Goal: Transaction & Acquisition: Purchase product/service

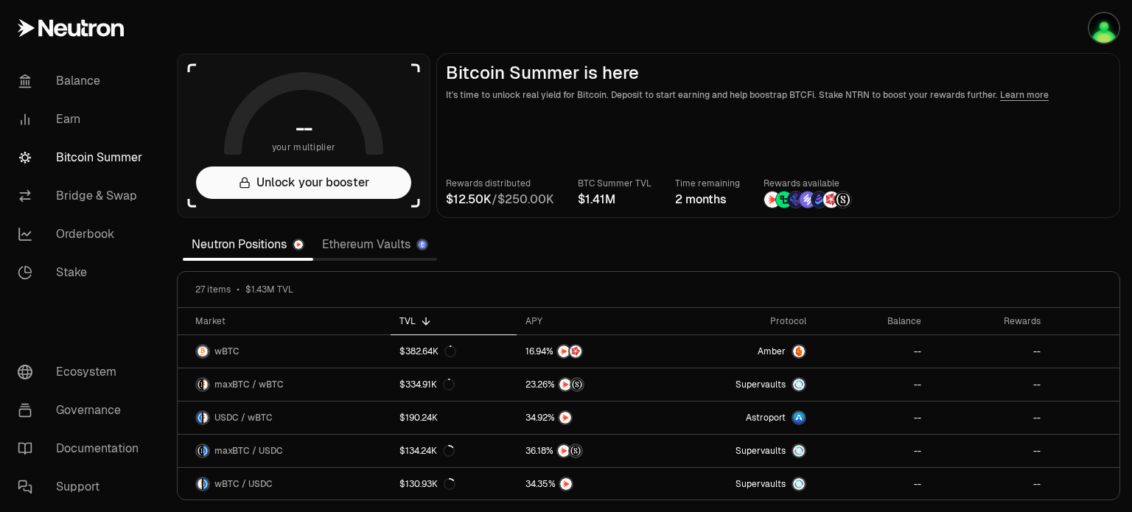
drag, startPoint x: 386, startPoint y: 243, endPoint x: 525, endPoint y: 248, distance: 138.7
click at [386, 243] on link "Ethereum Vaults" at bounding box center [375, 244] width 124 height 29
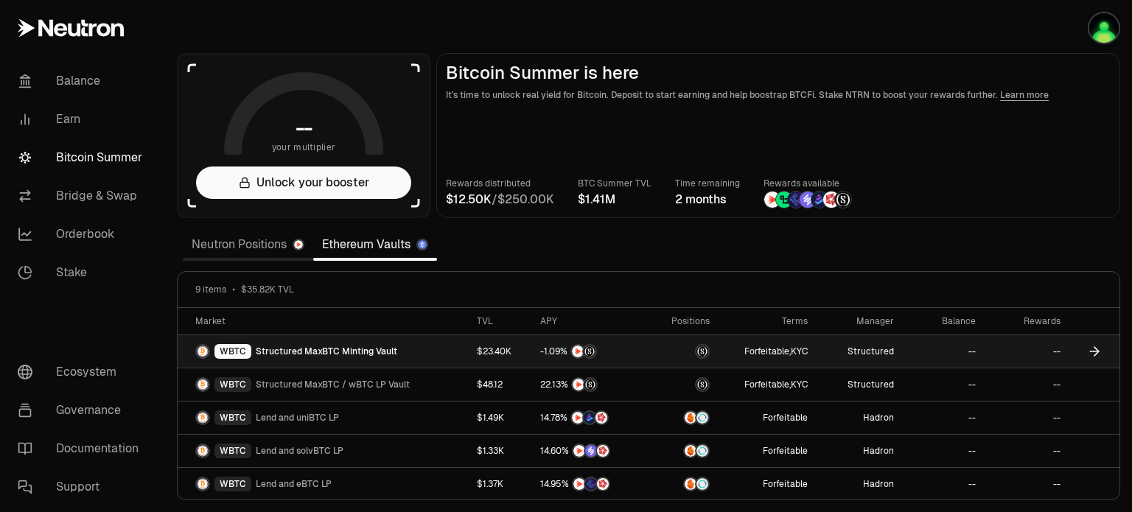
click at [498, 349] on link "$23.40K" at bounding box center [499, 351] width 63 height 32
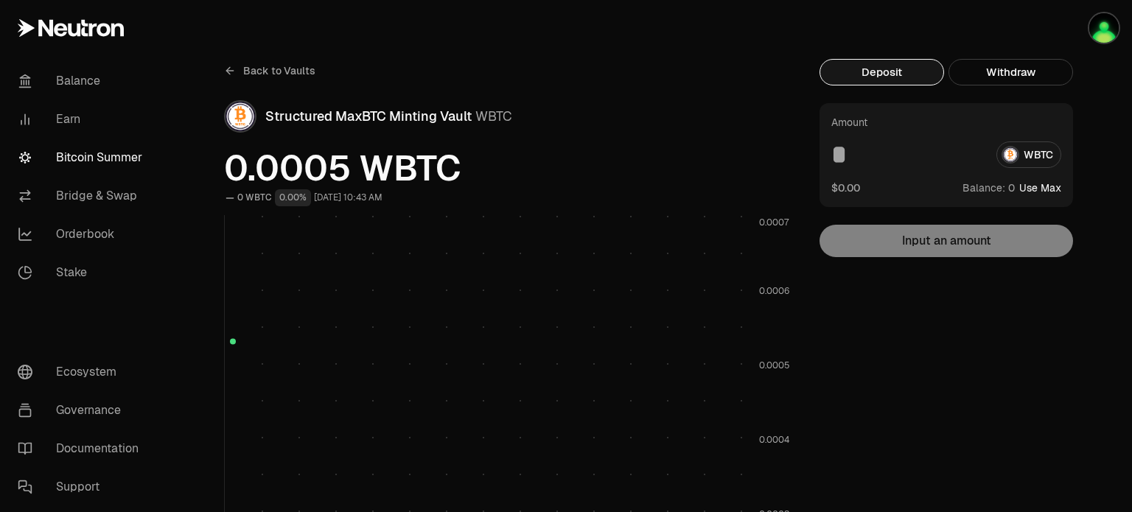
click at [343, 348] on rect at bounding box center [489, 365] width 513 height 301
drag, startPoint x: 62, startPoint y: 117, endPoint x: 169, endPoint y: 252, distance: 172.1
click at [62, 117] on link "Earn" at bounding box center [82, 119] width 153 height 38
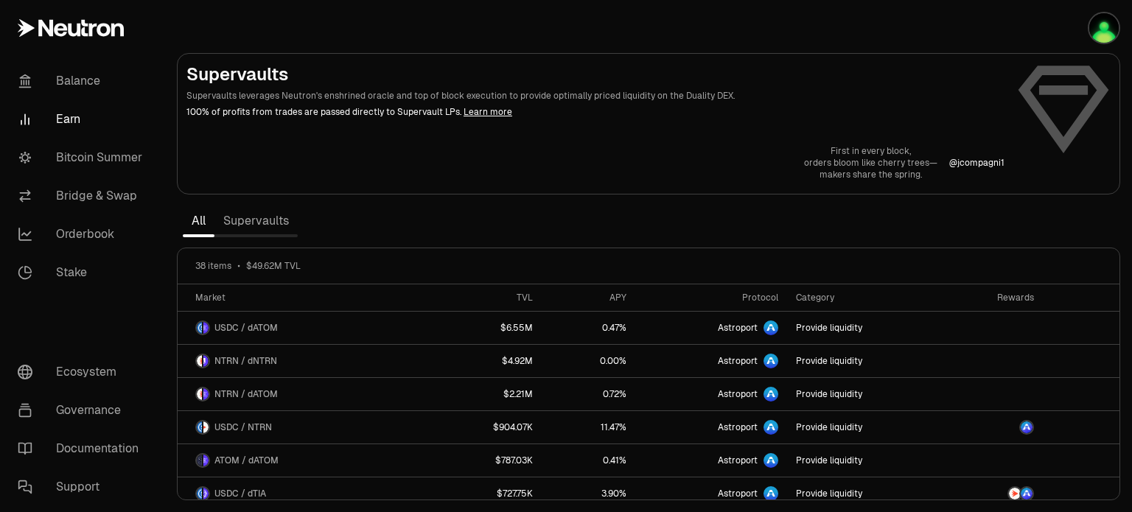
click at [256, 220] on link "Supervaults" at bounding box center [255, 220] width 83 height 29
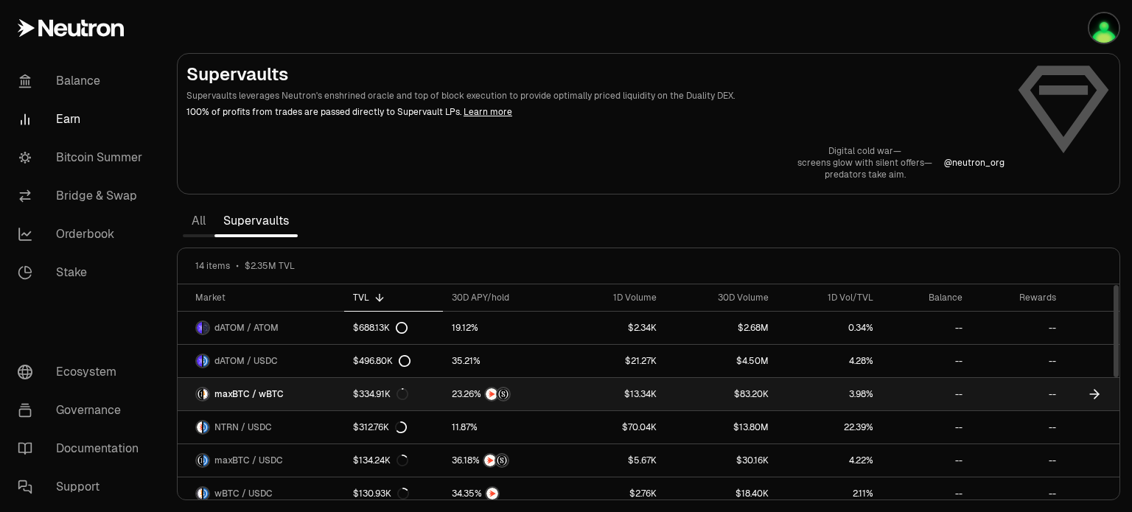
drag, startPoint x: 248, startPoint y: 388, endPoint x: 587, endPoint y: 209, distance: 382.8
click at [248, 388] on span "maxBTC / wBTC" at bounding box center [248, 394] width 69 height 12
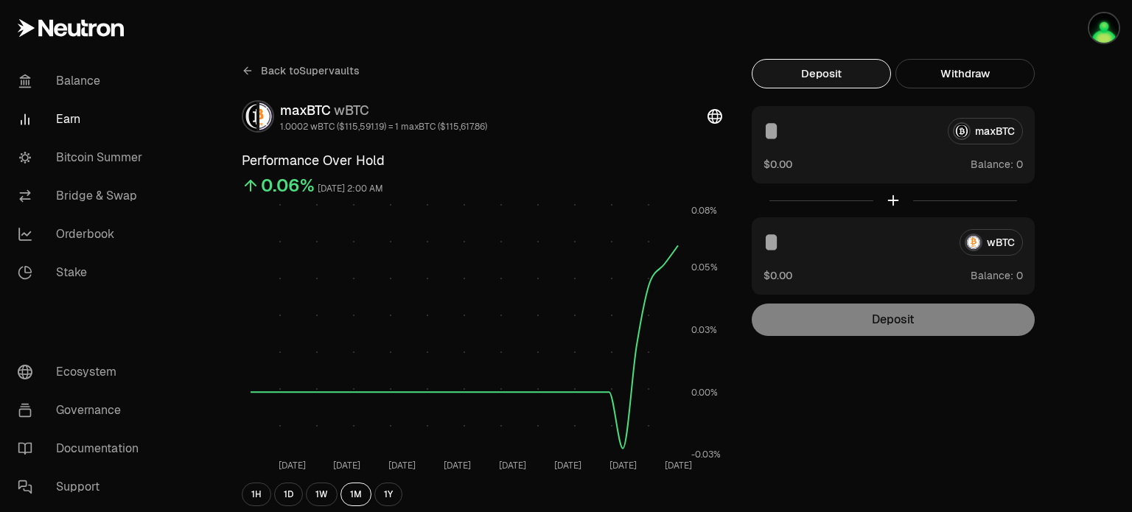
drag, startPoint x: 242, startPoint y: 71, endPoint x: 591, endPoint y: 265, distance: 399.9
click at [242, 71] on icon at bounding box center [248, 71] width 12 height 12
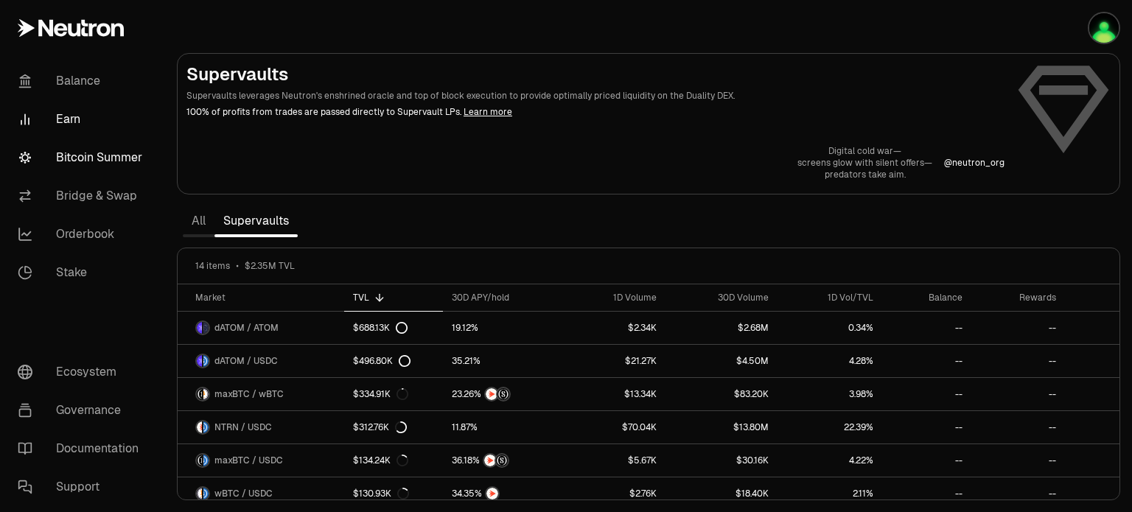
click at [64, 155] on link "Bitcoin Summer" at bounding box center [82, 158] width 153 height 38
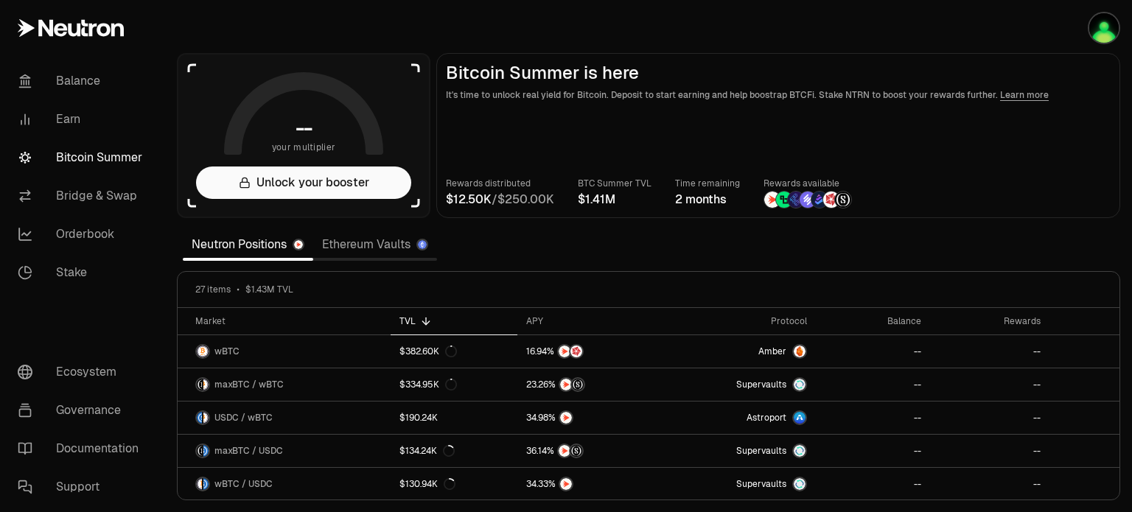
click at [380, 250] on link "Ethereum Vaults" at bounding box center [375, 244] width 124 height 29
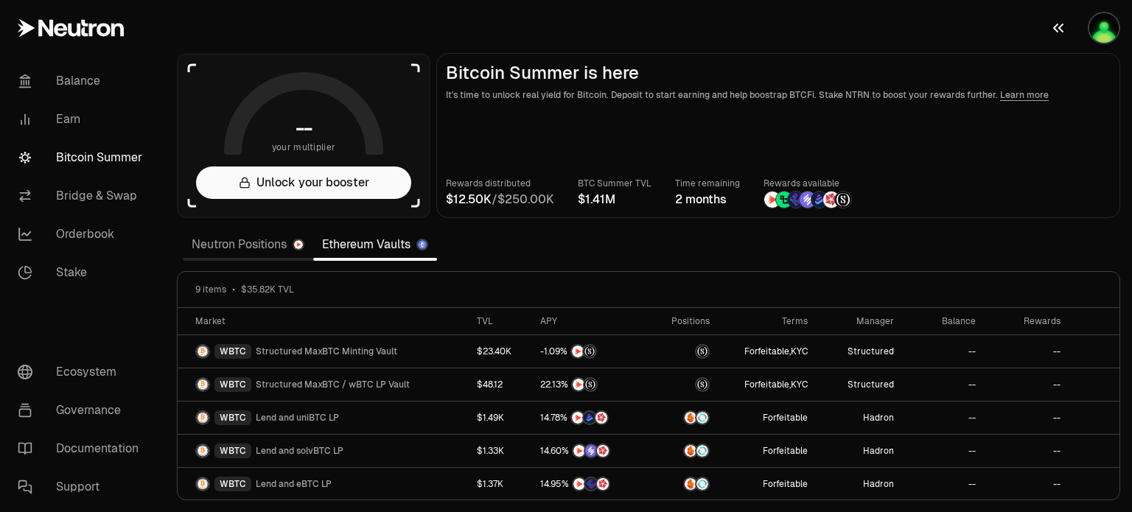
click at [1101, 29] on img "button" at bounding box center [1103, 27] width 29 height 29
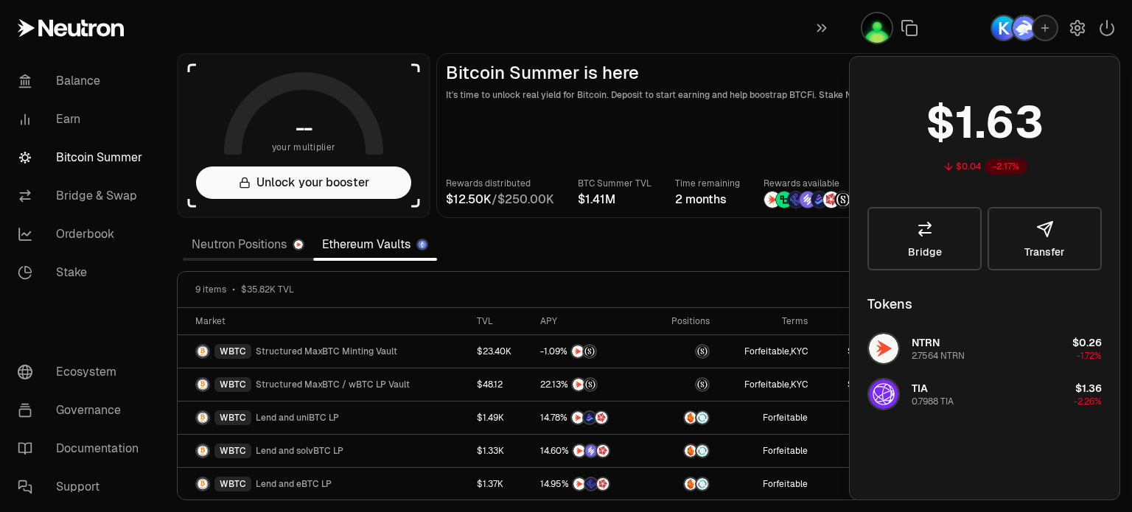
click at [1002, 29] on img "button" at bounding box center [1004, 28] width 24 height 24
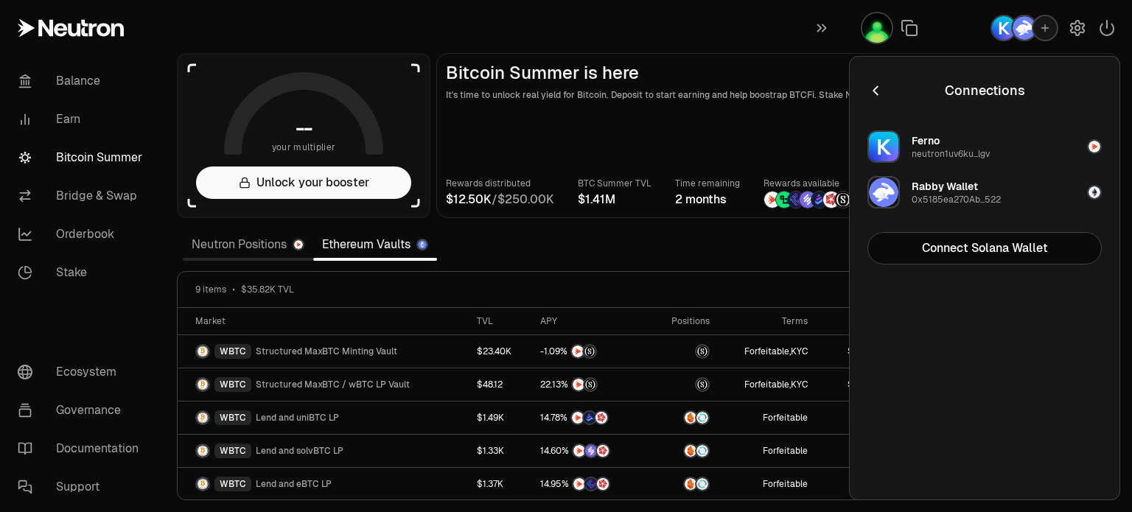
click at [1013, 139] on button "Ferno neutron1uv6ku...lgv" at bounding box center [985, 147] width 252 height 44
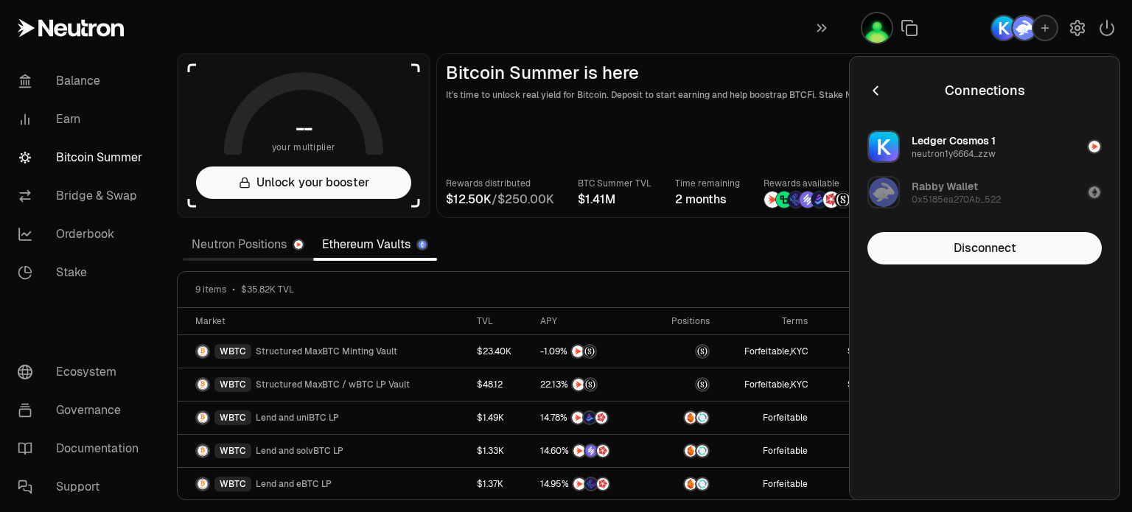
click at [687, 32] on section "-- your multiplier Unlock your booster Bitcoin Summer is here It's time to unlo…" at bounding box center [648, 256] width 967 height 512
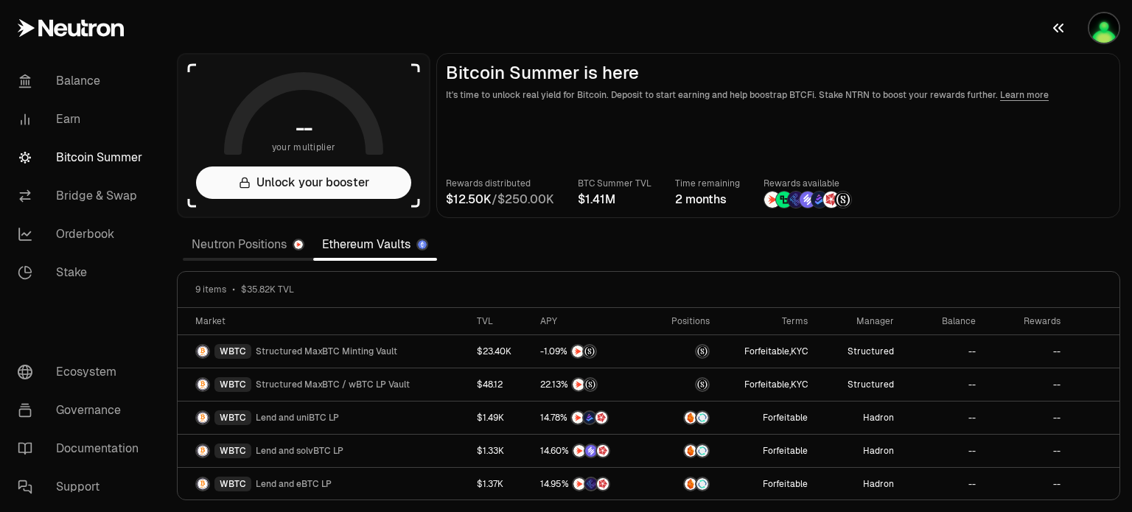
click at [1101, 33] on img "button" at bounding box center [1103, 27] width 29 height 29
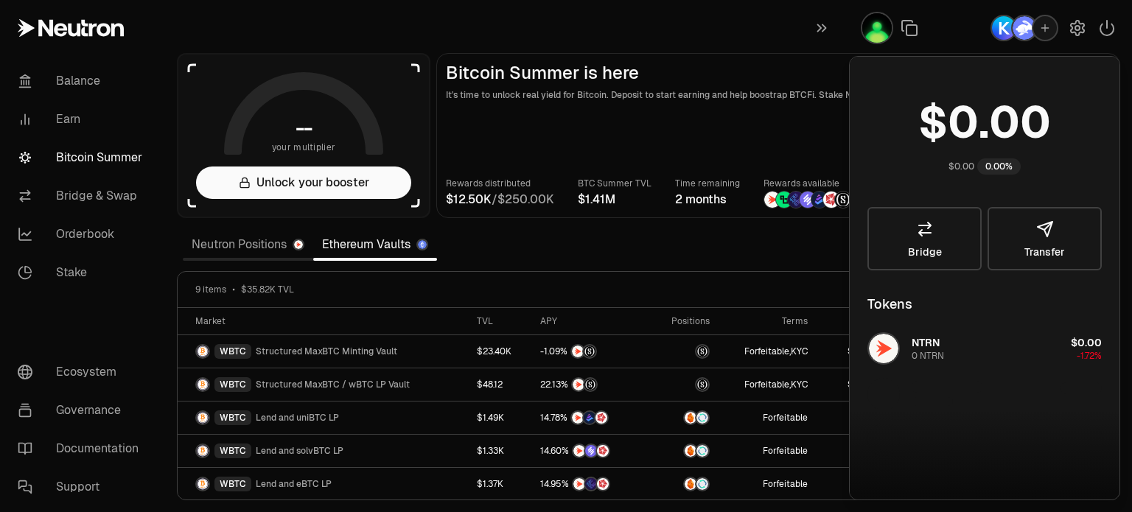
click at [738, 21] on section "-- your multiplier Unlock your booster Bitcoin Summer is here It's time to unlo…" at bounding box center [648, 256] width 967 height 512
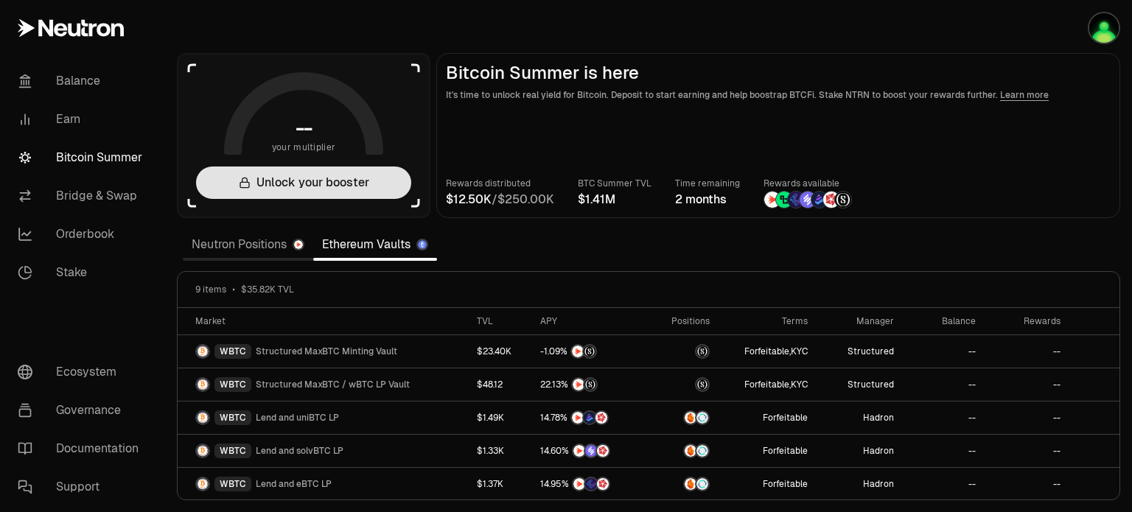
click at [304, 180] on button "Unlock your booster" at bounding box center [303, 183] width 215 height 32
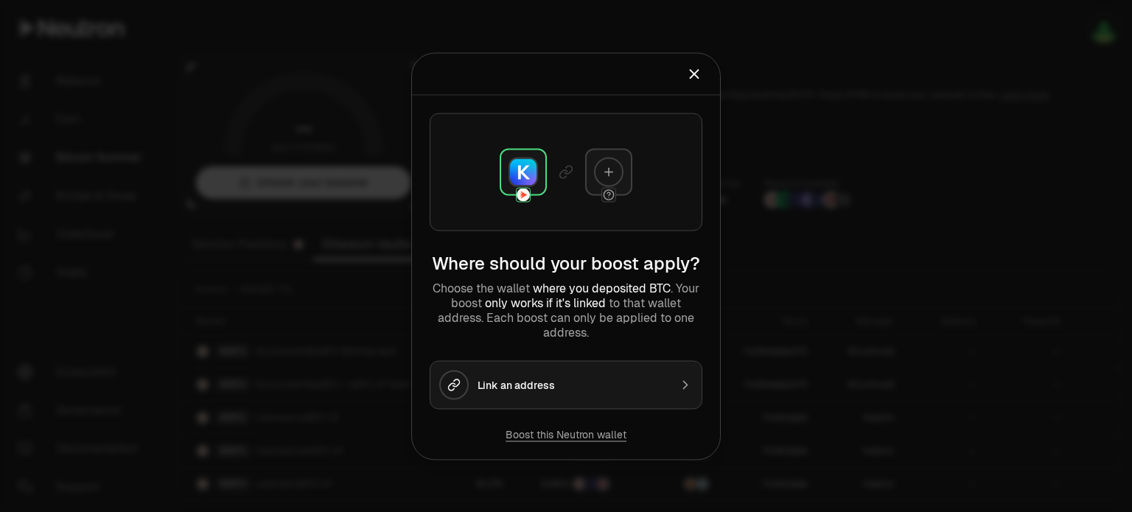
click at [697, 77] on icon "Close" at bounding box center [695, 74] width 8 height 8
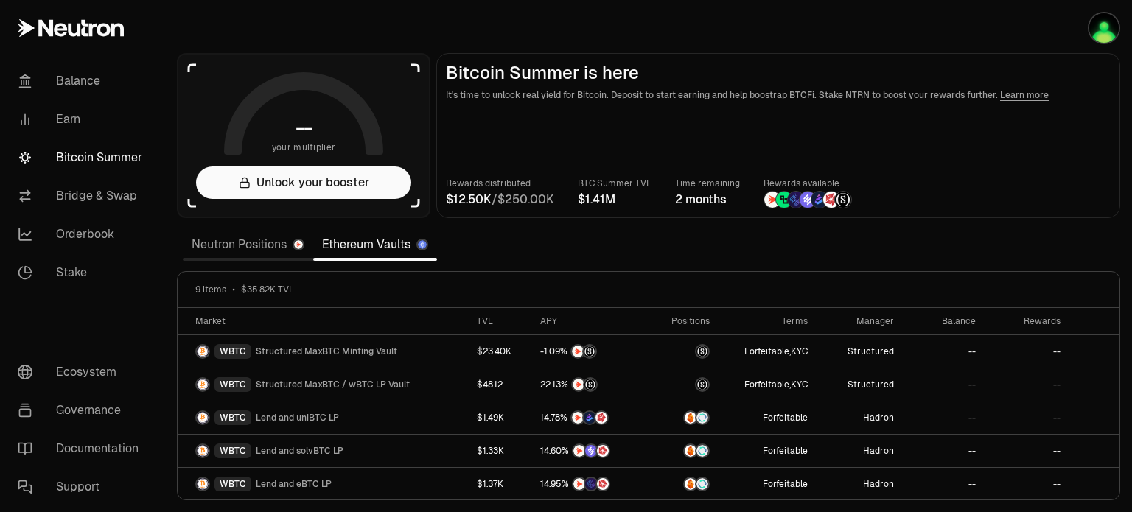
drag, startPoint x: 248, startPoint y: 244, endPoint x: 469, endPoint y: 233, distance: 222.1
click at [247, 244] on link "Neutron Positions" at bounding box center [248, 244] width 130 height 29
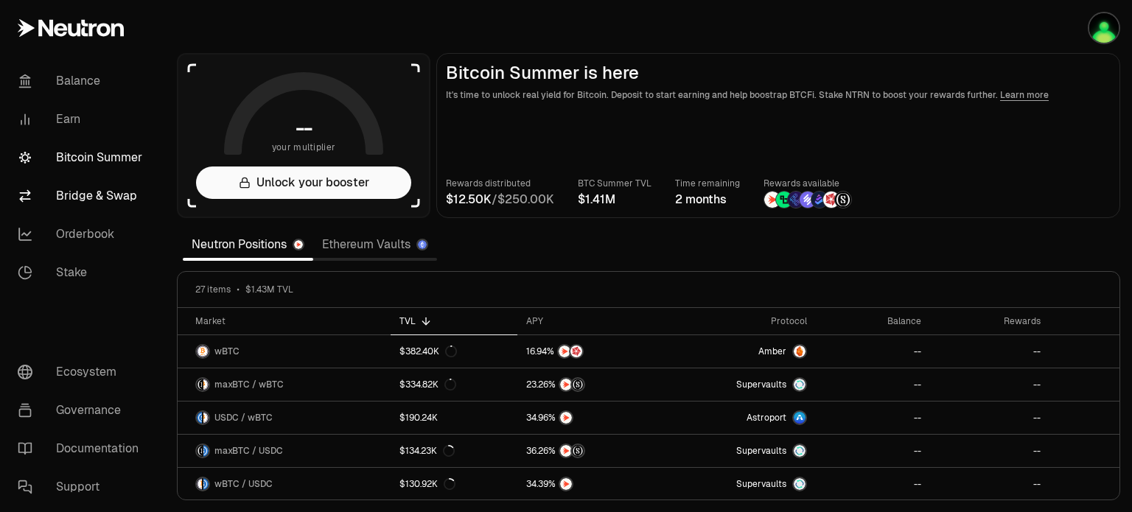
click at [91, 194] on link "Bridge & Swap" at bounding box center [82, 196] width 153 height 38
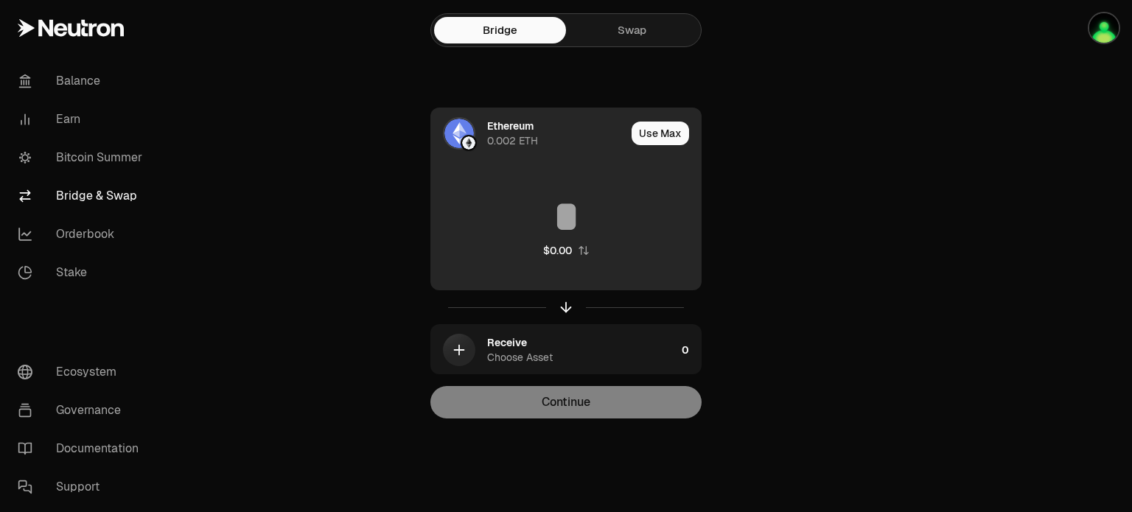
click at [518, 129] on div "Ethereum" at bounding box center [510, 126] width 46 height 15
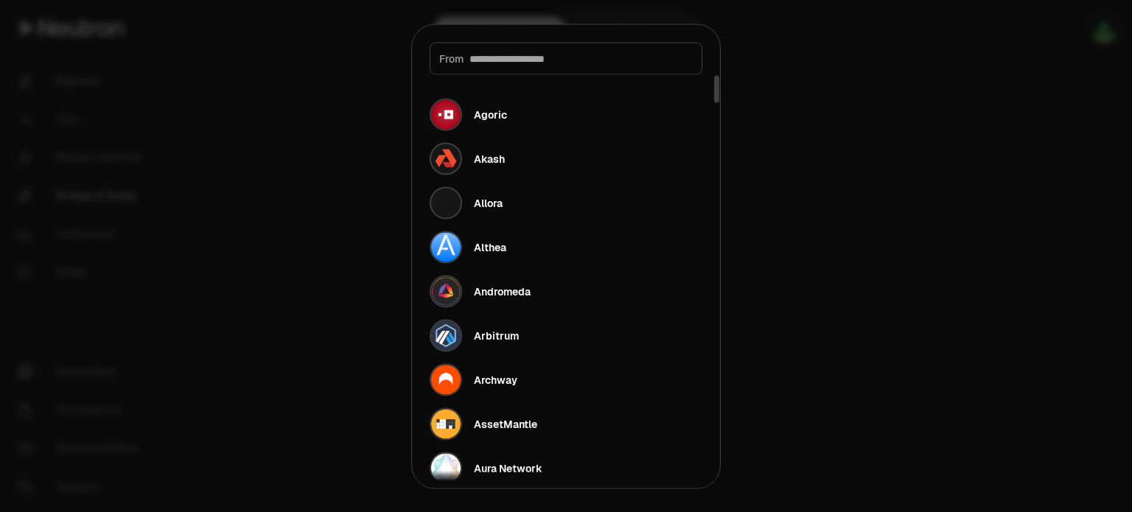
click at [548, 59] on input at bounding box center [580, 58] width 223 height 15
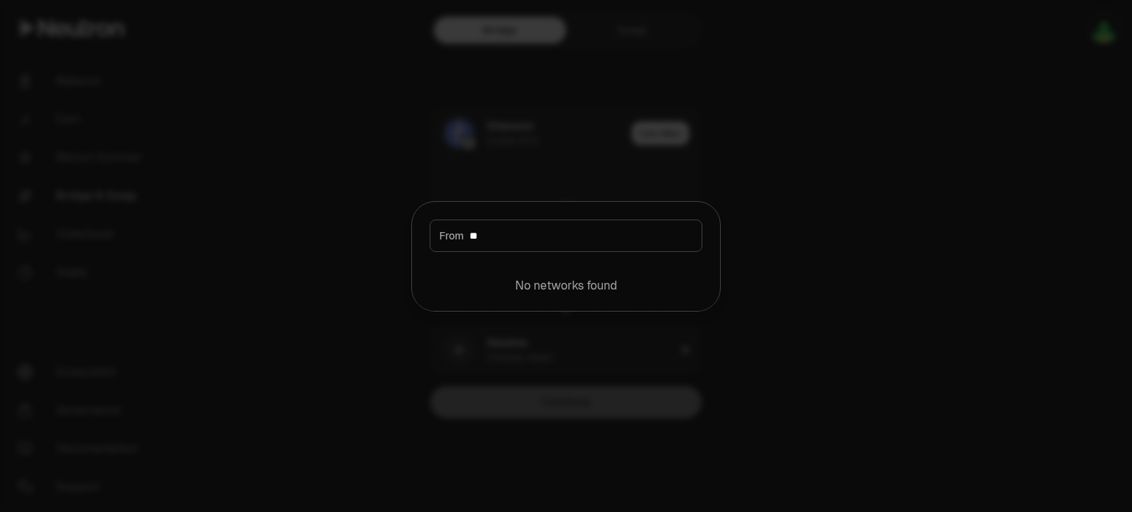
type input "*"
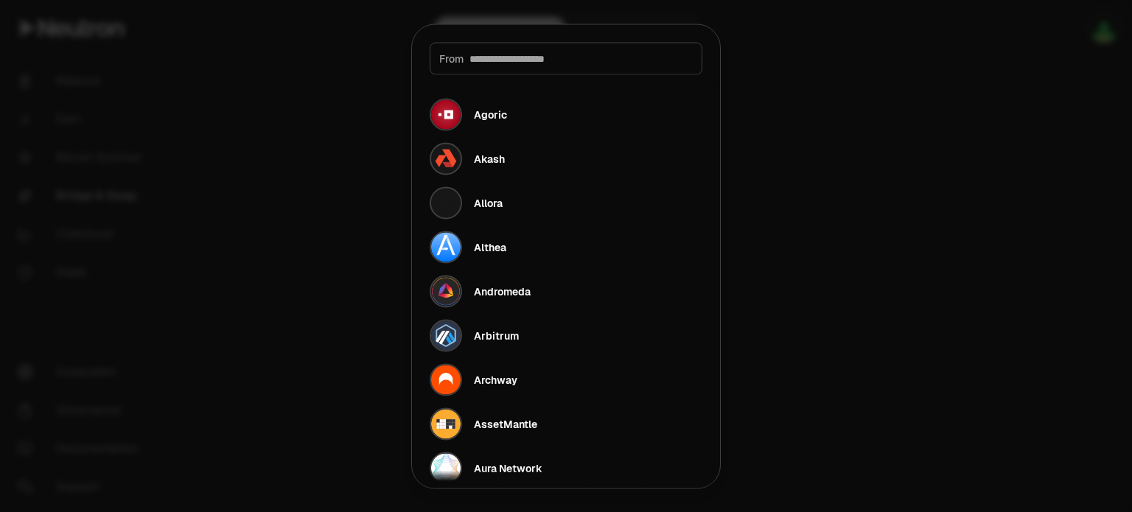
click at [949, 167] on div at bounding box center [566, 256] width 1132 height 512
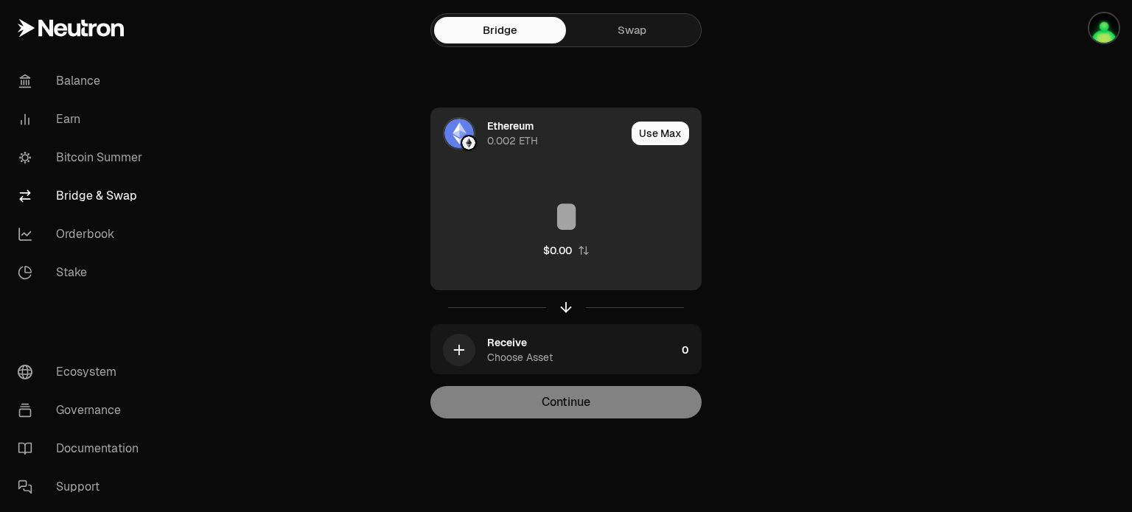
click at [457, 130] on img at bounding box center [458, 133] width 29 height 29
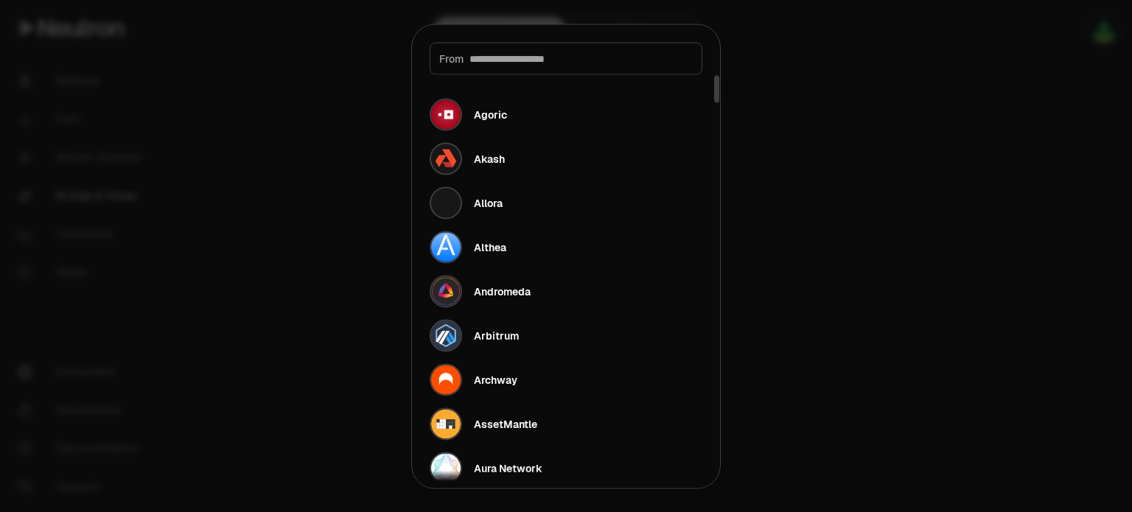
click at [930, 184] on div at bounding box center [566, 256] width 1132 height 512
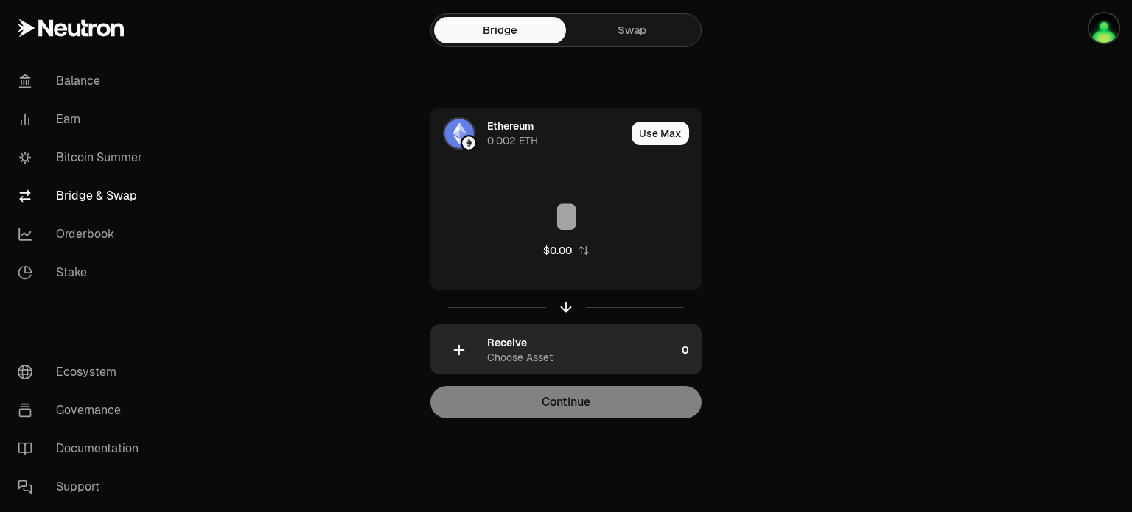
click at [495, 359] on div "Choose Asset" at bounding box center [520, 357] width 66 height 15
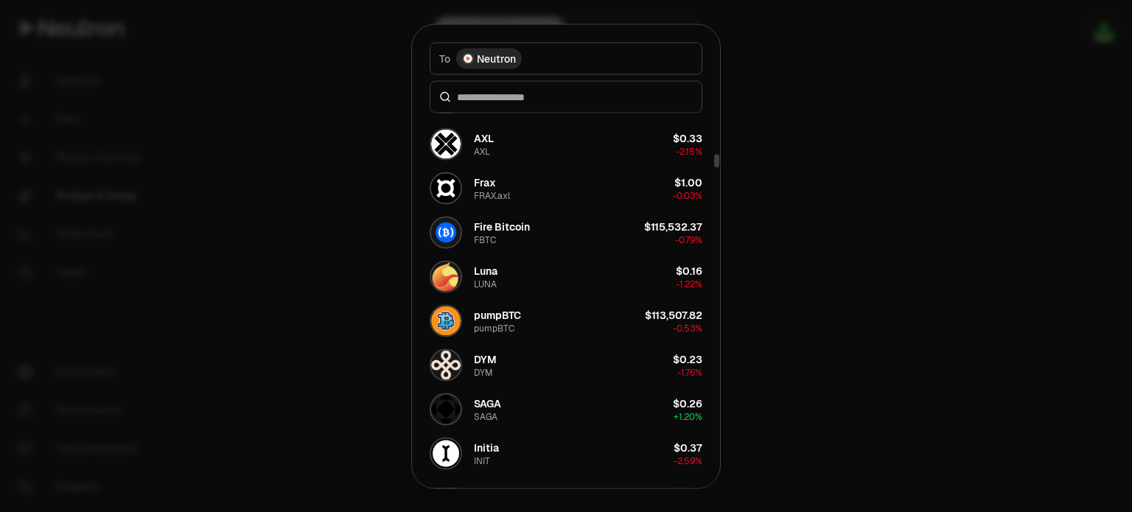
scroll to position [1032, 0]
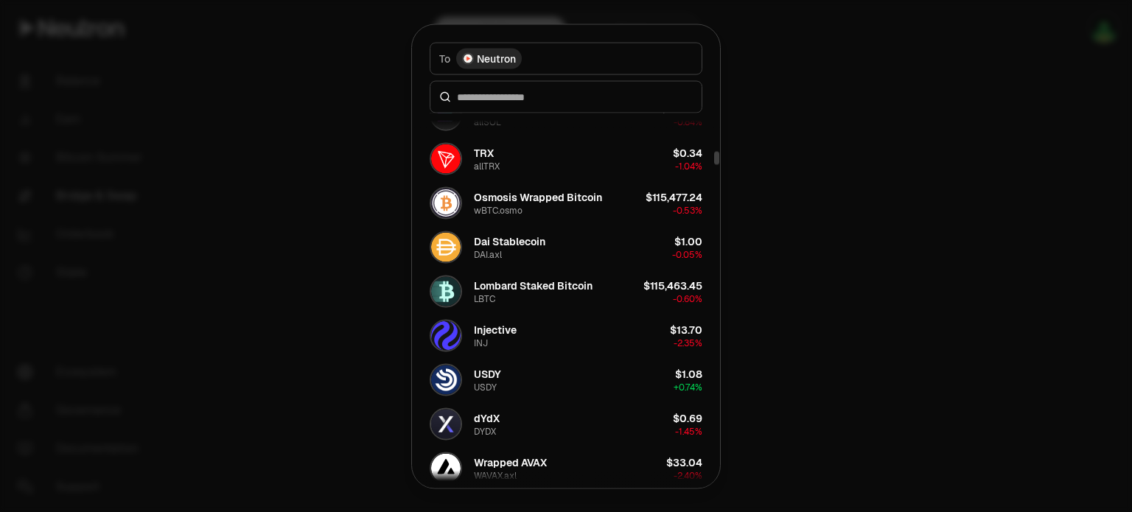
click at [788, 173] on div at bounding box center [566, 256] width 1132 height 512
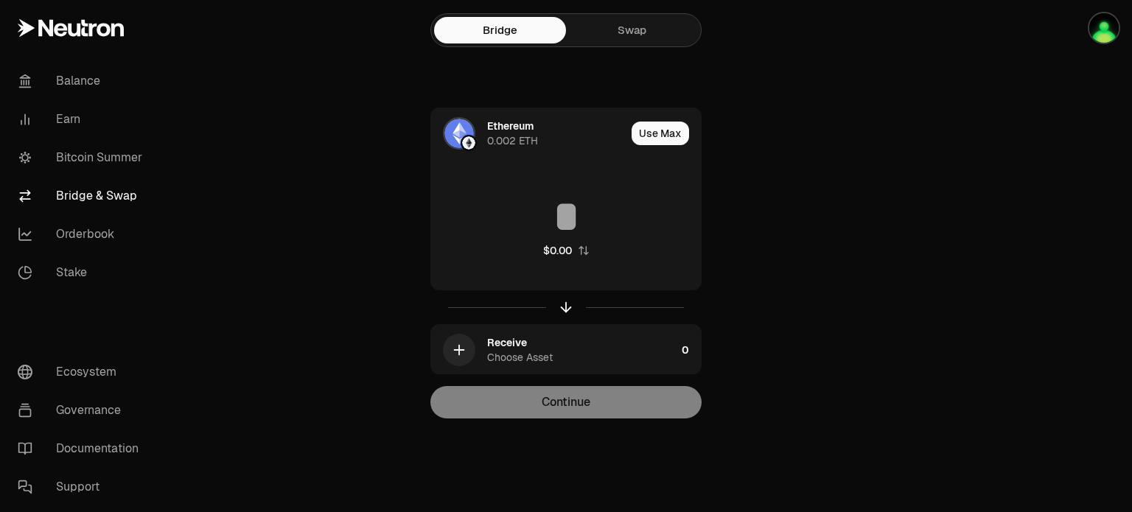
drag, startPoint x: 643, startPoint y: 38, endPoint x: 731, endPoint y: 57, distance: 90.7
click at [643, 38] on link "Swap" at bounding box center [632, 30] width 132 height 27
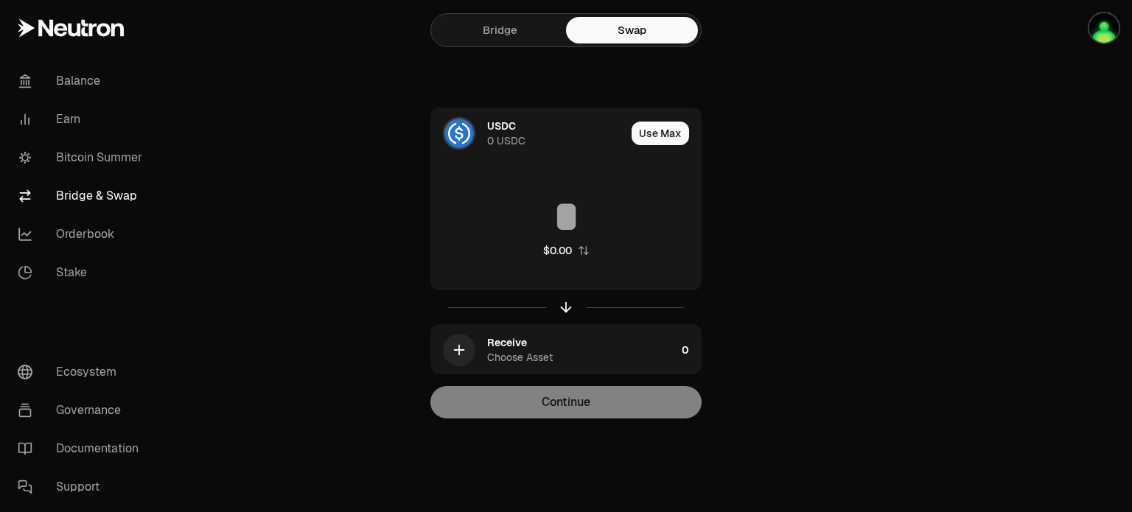
click at [503, 30] on link "Bridge" at bounding box center [500, 30] width 132 height 27
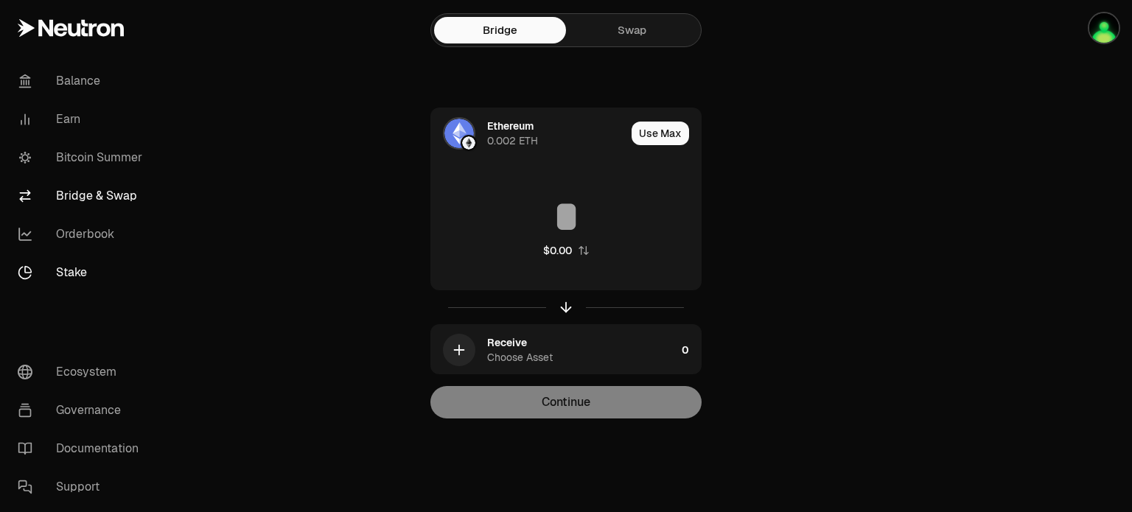
click at [71, 268] on link "Stake" at bounding box center [82, 273] width 153 height 38
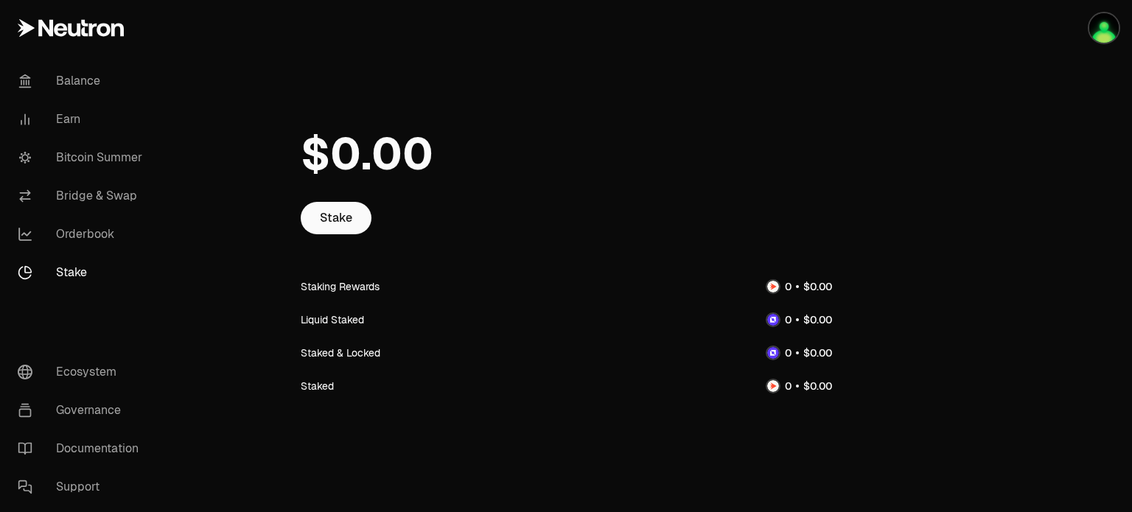
scroll to position [8, 0]
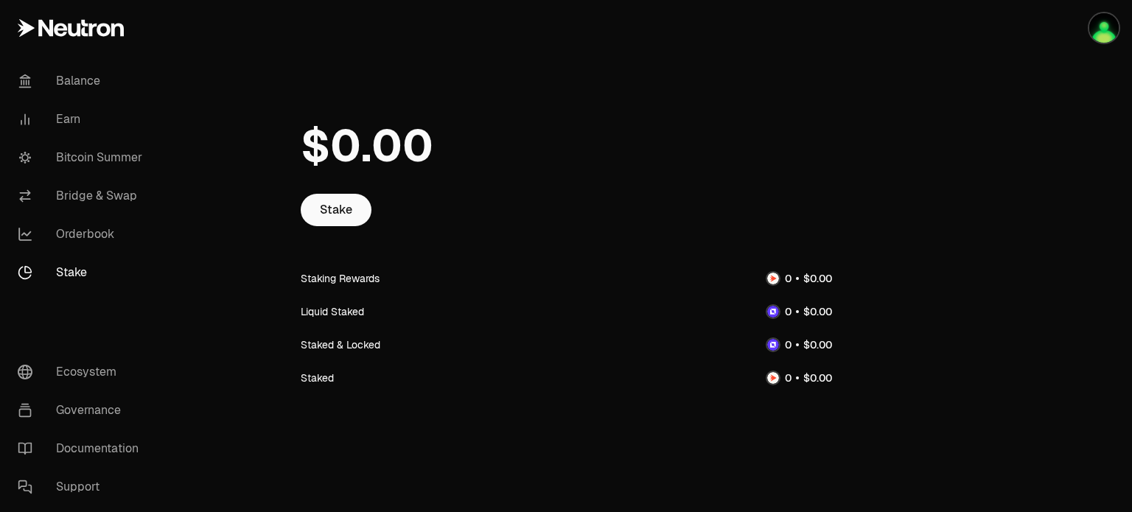
click at [774, 346] on img at bounding box center [773, 345] width 12 height 12
click at [773, 319] on div "Liquid Staked" at bounding box center [566, 311] width 531 height 33
click at [772, 281] on img at bounding box center [773, 279] width 12 height 12
click at [100, 158] on link "Bitcoin Summer" at bounding box center [82, 158] width 153 height 38
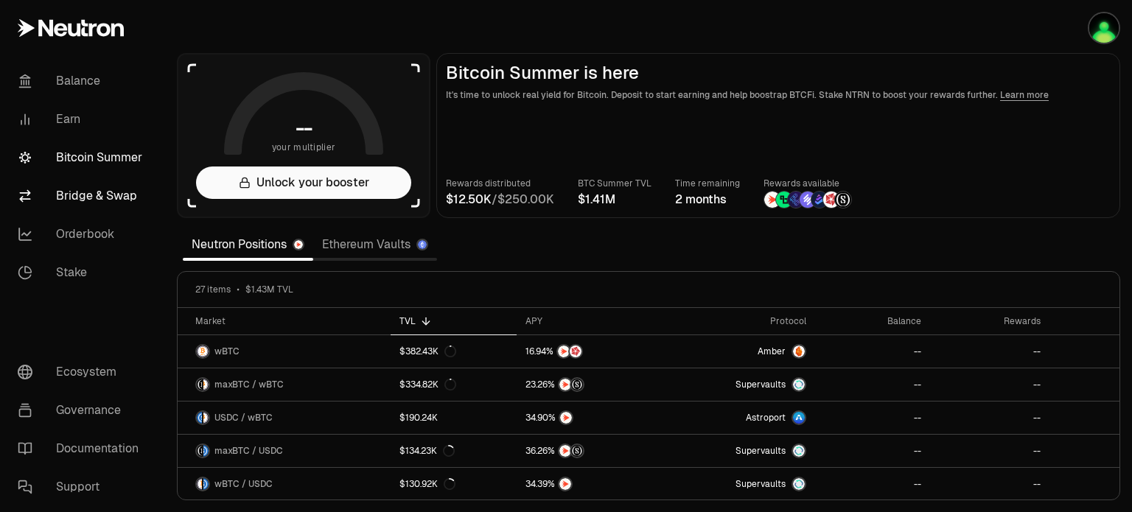
click at [100, 203] on link "Bridge & Swap" at bounding box center [82, 196] width 153 height 38
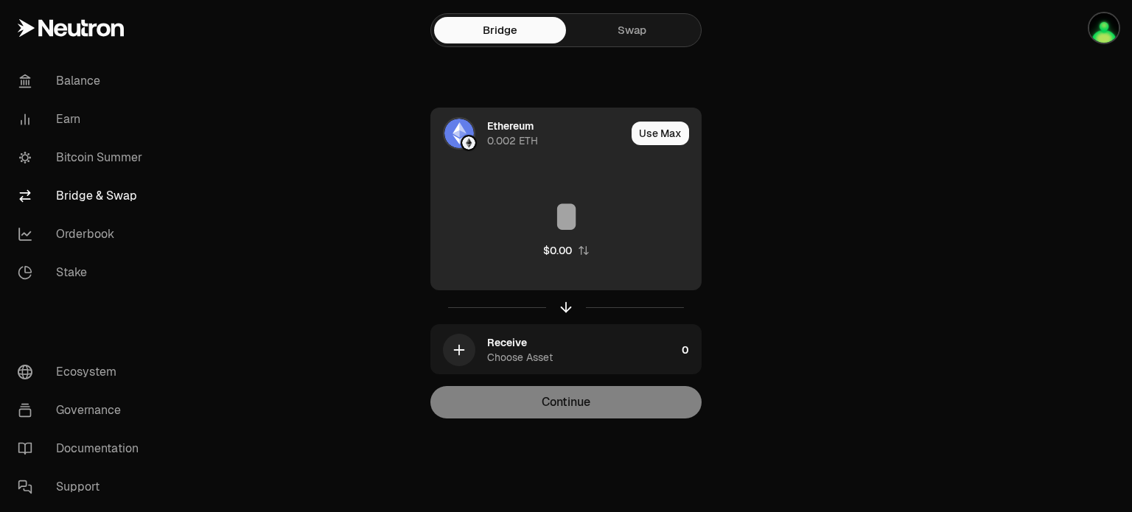
click at [507, 128] on div "Ethereum" at bounding box center [510, 126] width 46 height 15
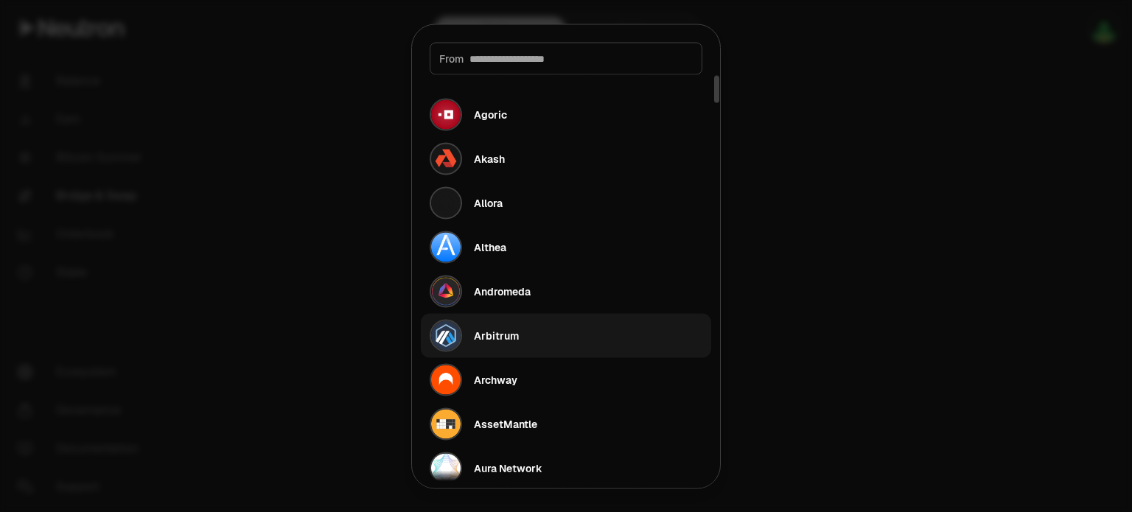
click at [498, 336] on div "Arbitrum" at bounding box center [496, 335] width 45 height 15
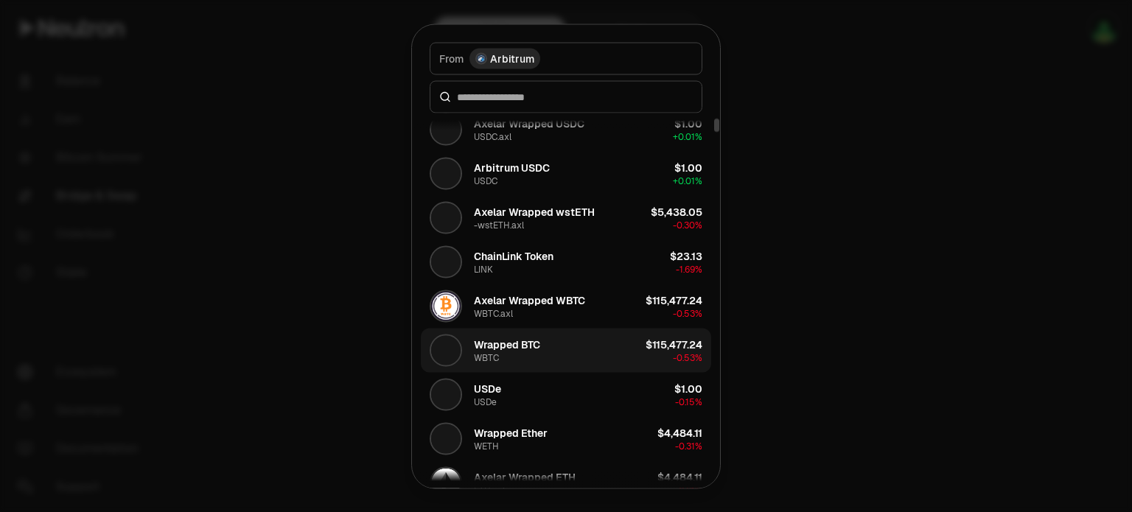
scroll to position [295, 0]
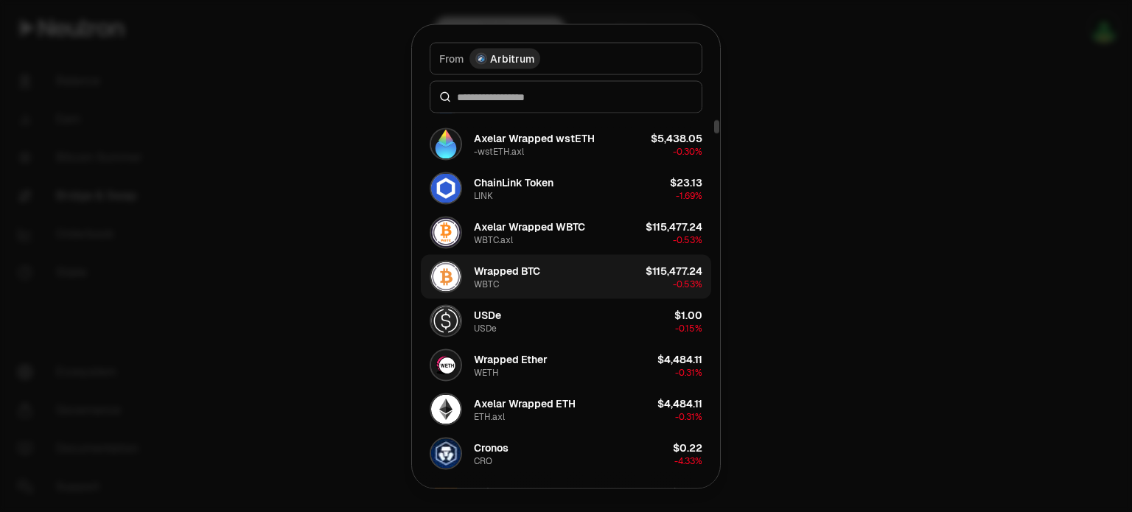
click at [575, 273] on button "Wrapped BTC WBTC $115,477.24 -0.53%" at bounding box center [566, 276] width 290 height 44
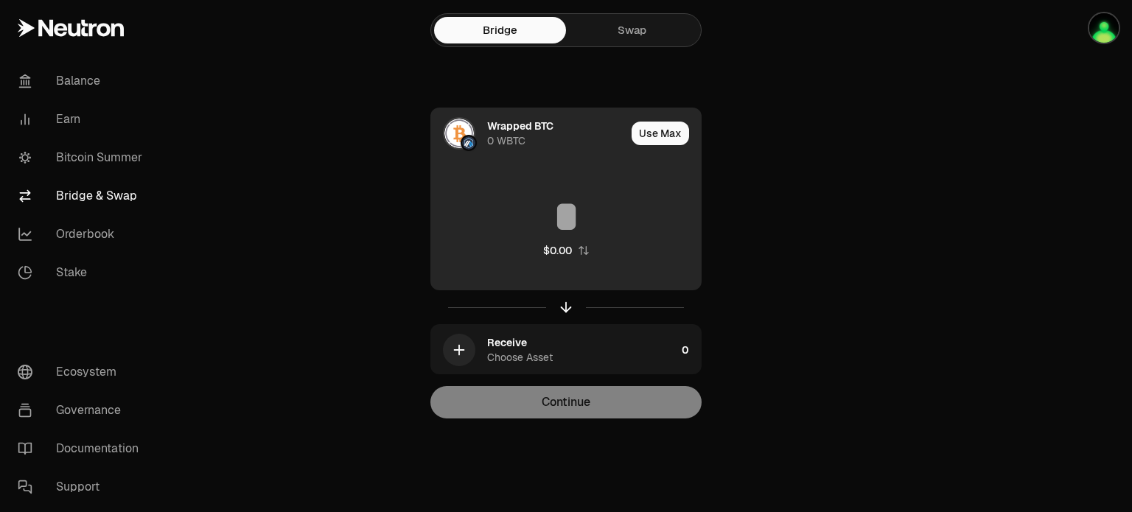
click at [515, 132] on div "Wrapped BTC" at bounding box center [520, 126] width 66 height 15
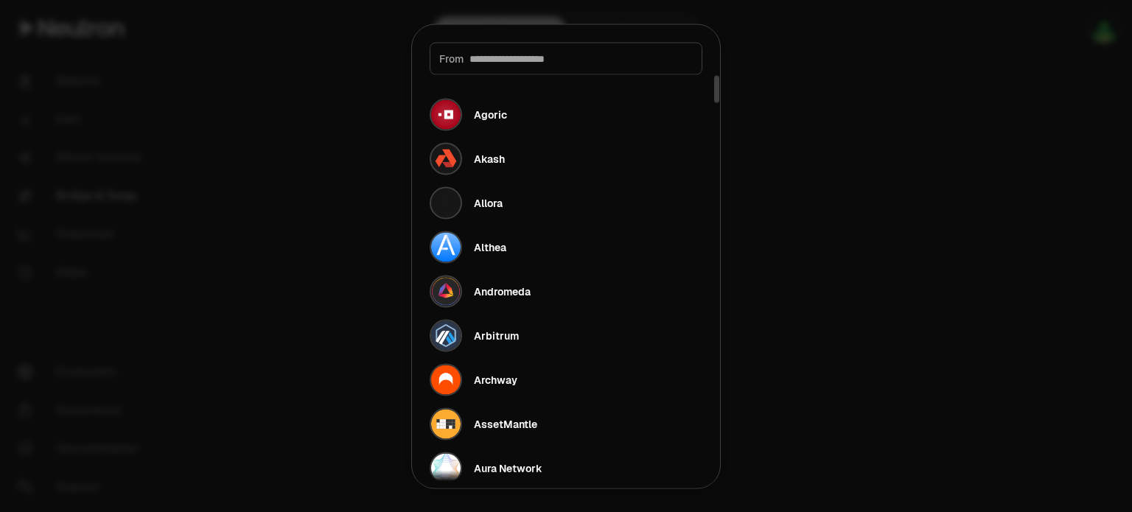
click at [559, 60] on input at bounding box center [580, 58] width 223 height 15
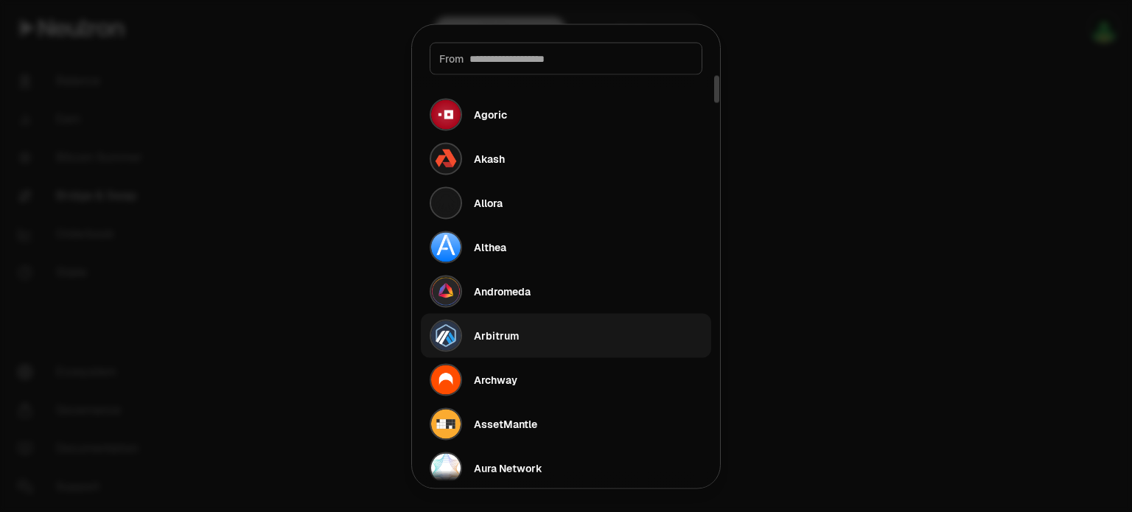
click at [520, 331] on button "Arbitrum" at bounding box center [566, 335] width 290 height 44
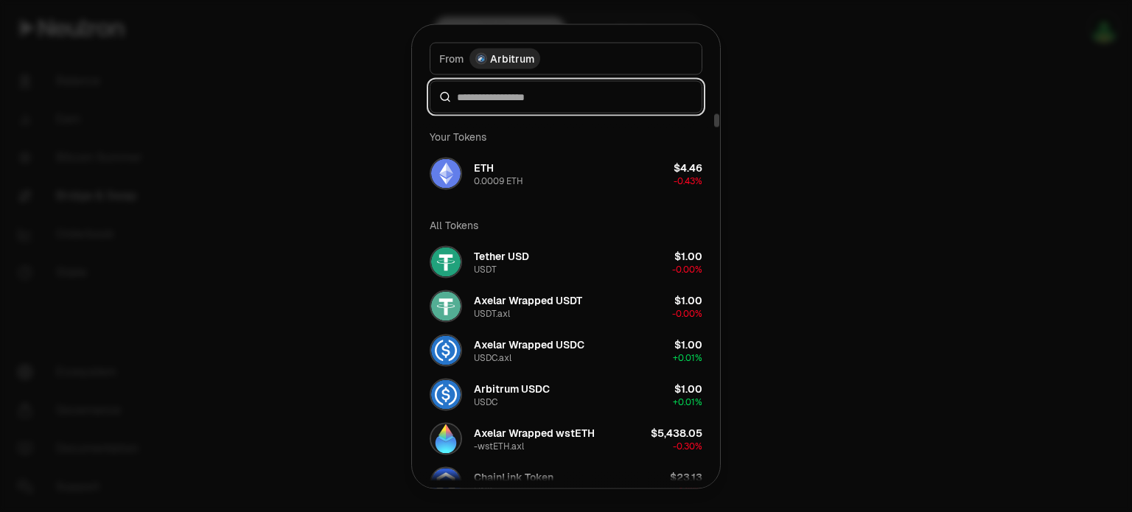
click at [551, 94] on input at bounding box center [575, 96] width 236 height 15
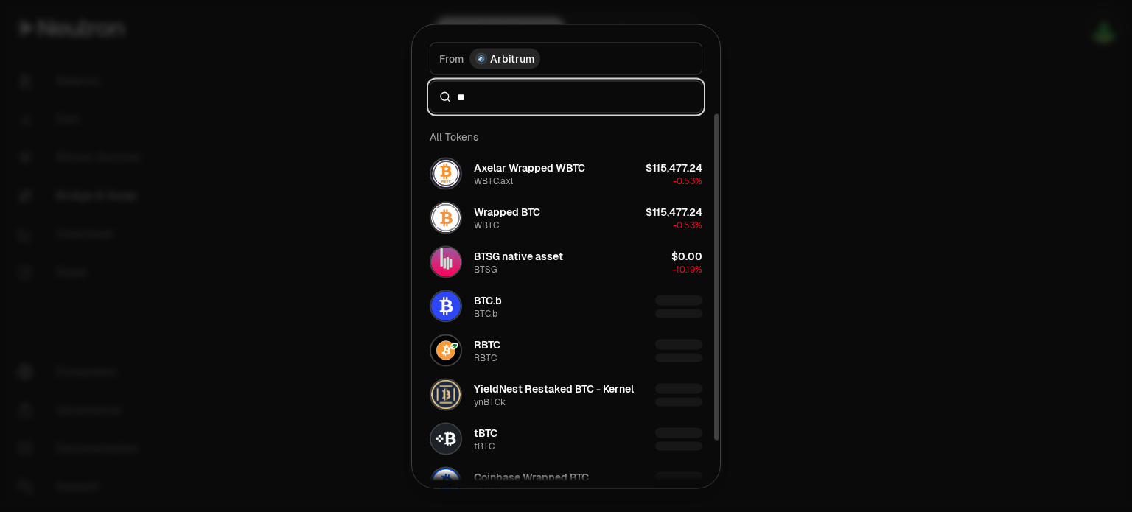
type input "**"
click at [883, 146] on div at bounding box center [566, 256] width 1132 height 512
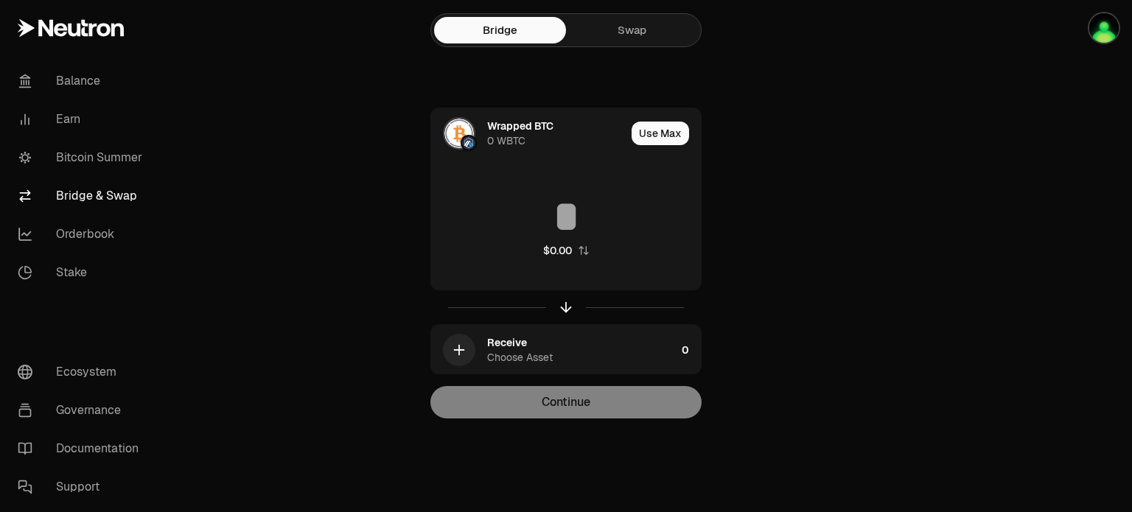
click at [652, 29] on link "Swap" at bounding box center [632, 30] width 132 height 27
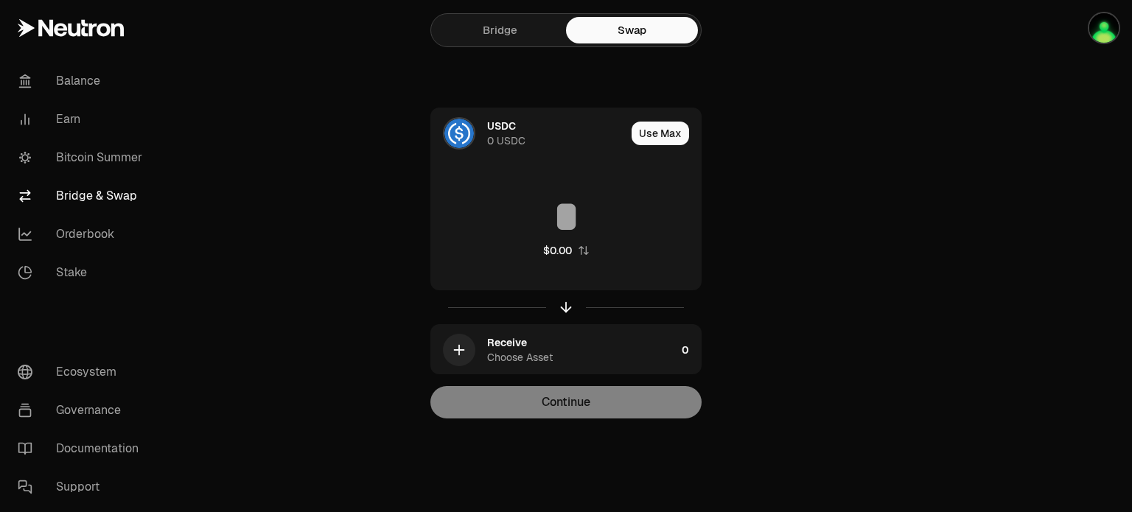
click at [494, 31] on link "Bridge" at bounding box center [500, 30] width 132 height 27
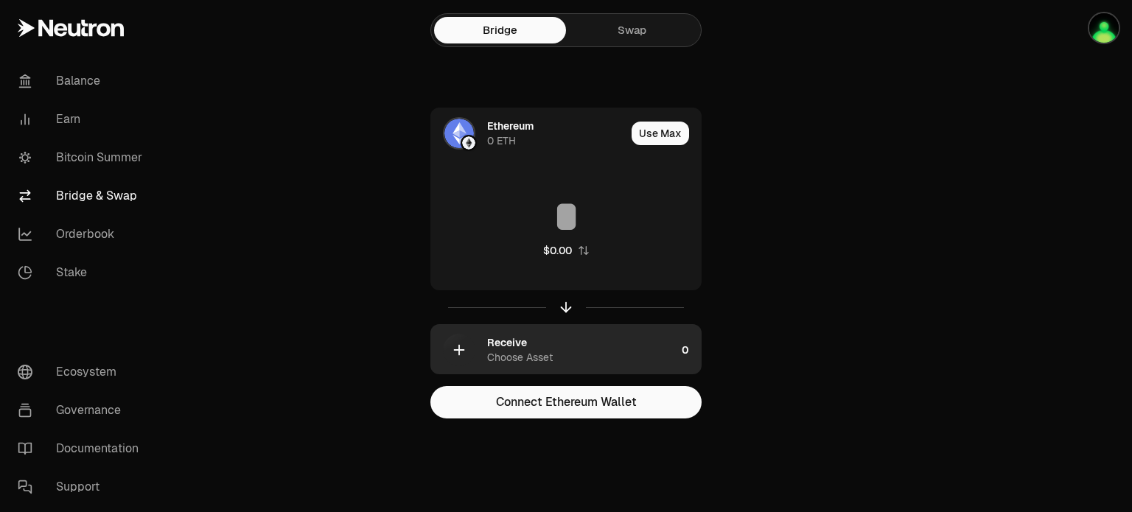
click at [531, 355] on div "Choose Asset" at bounding box center [520, 357] width 66 height 15
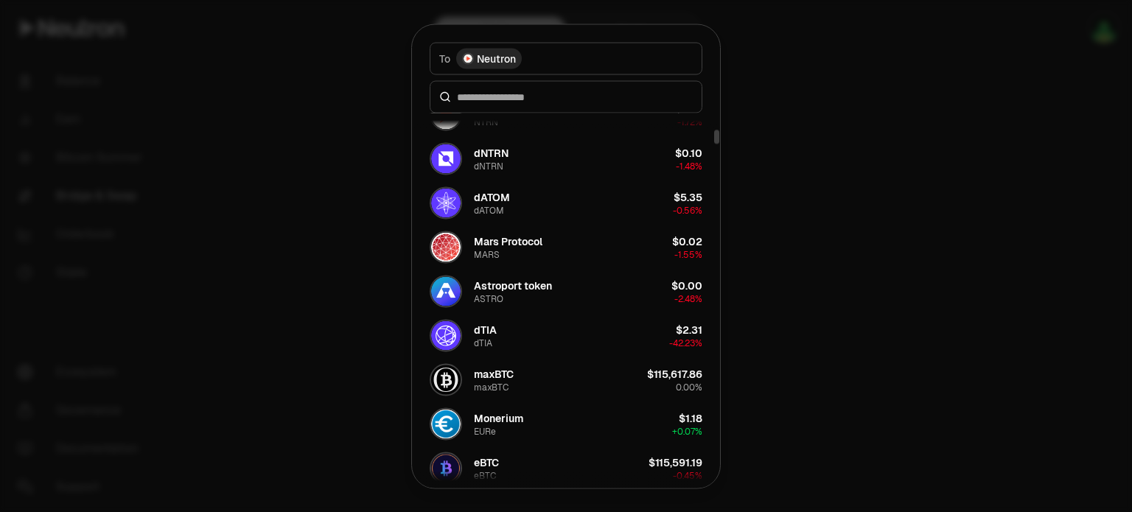
scroll to position [590, 0]
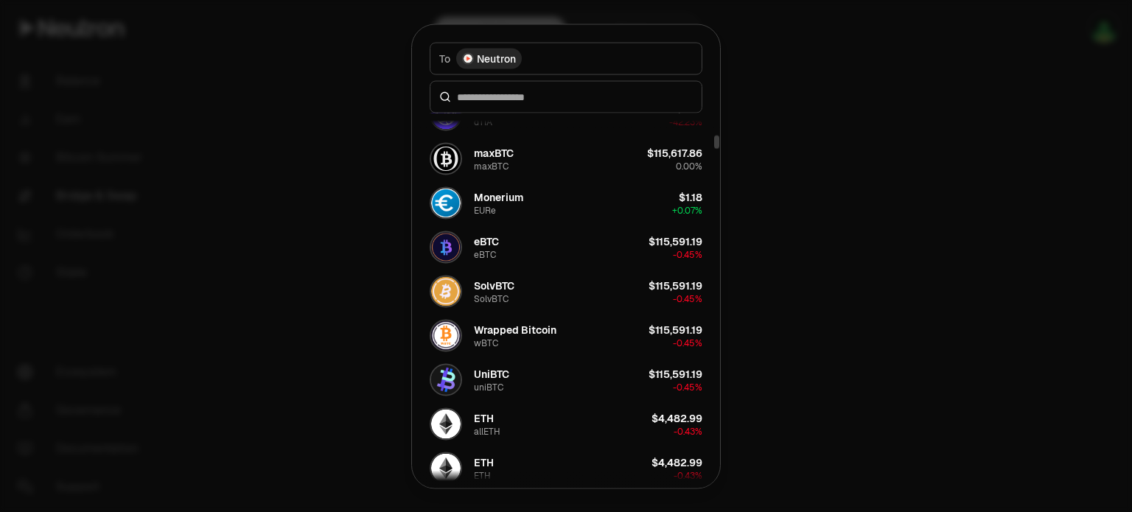
click at [332, 247] on div at bounding box center [566, 256] width 1132 height 512
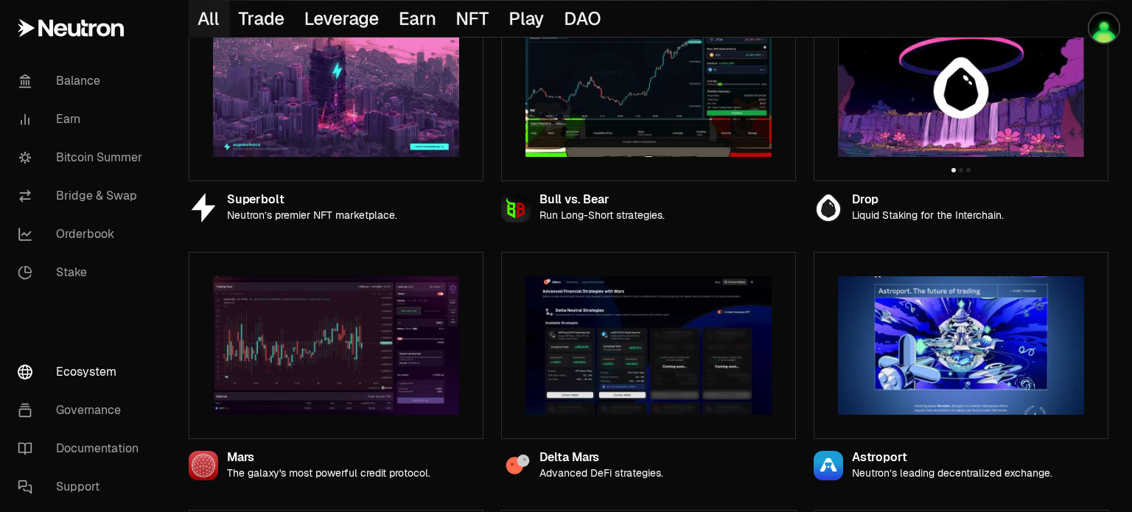
scroll to position [295, 0]
